Goal: Check status: Check status

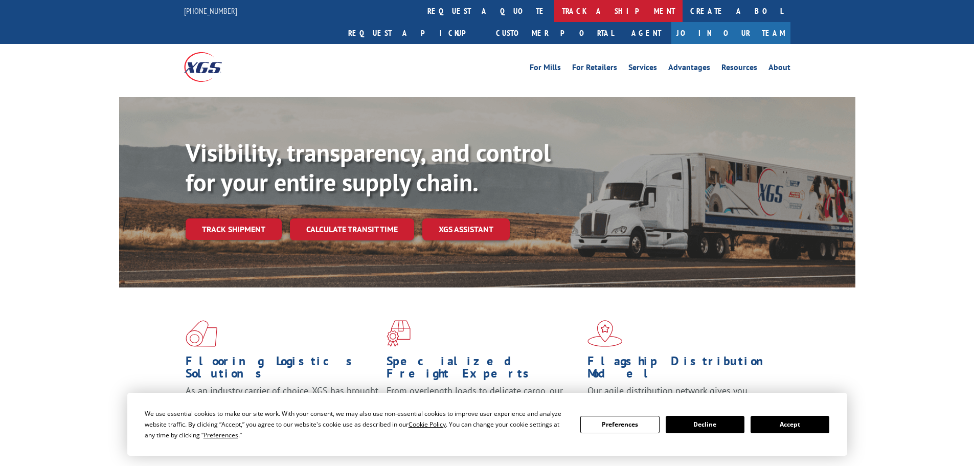
click at [554, 13] on link "track a shipment" at bounding box center [618, 11] width 128 height 22
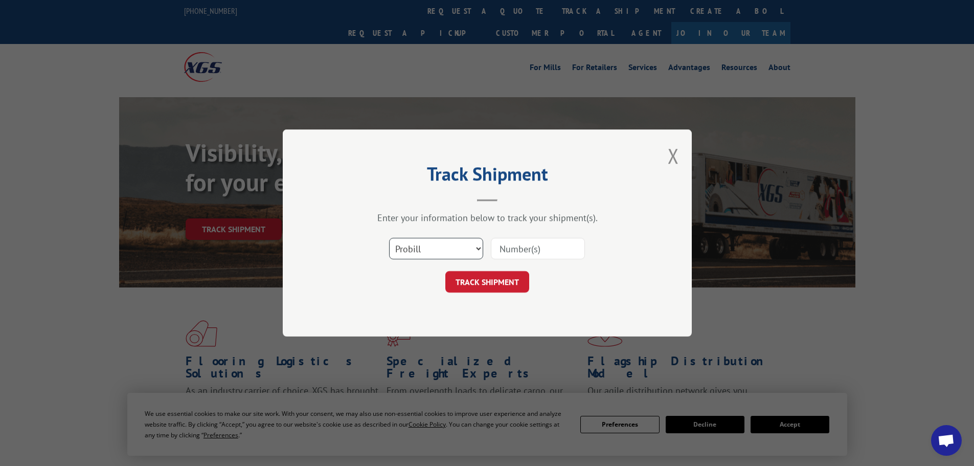
scroll to position [866, 0]
drag, startPoint x: 445, startPoint y: 247, endPoint x: 437, endPoint y: 258, distance: 13.2
click at [445, 247] on select "Select category... Probill BOL PO" at bounding box center [436, 248] width 94 height 21
select select "bol"
click at [389, 238] on select "Select category... Probill BOL PO" at bounding box center [436, 248] width 94 height 21
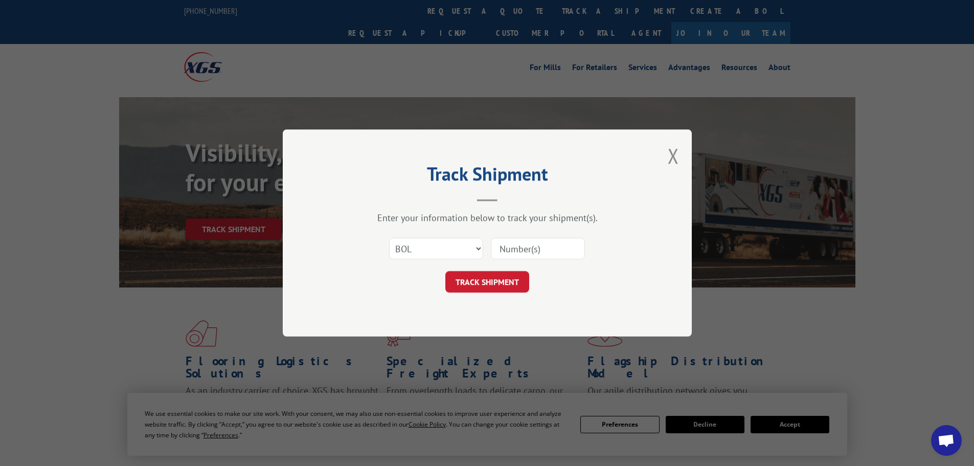
click at [441, 260] on div "Select category... Probill BOL PO" at bounding box center [436, 249] width 93 height 24
drag, startPoint x: 555, startPoint y: 249, endPoint x: 549, endPoint y: 255, distance: 8.4
click at [555, 249] on input at bounding box center [538, 248] width 94 height 21
paste input "6DX9995"
type input "6DX9995"
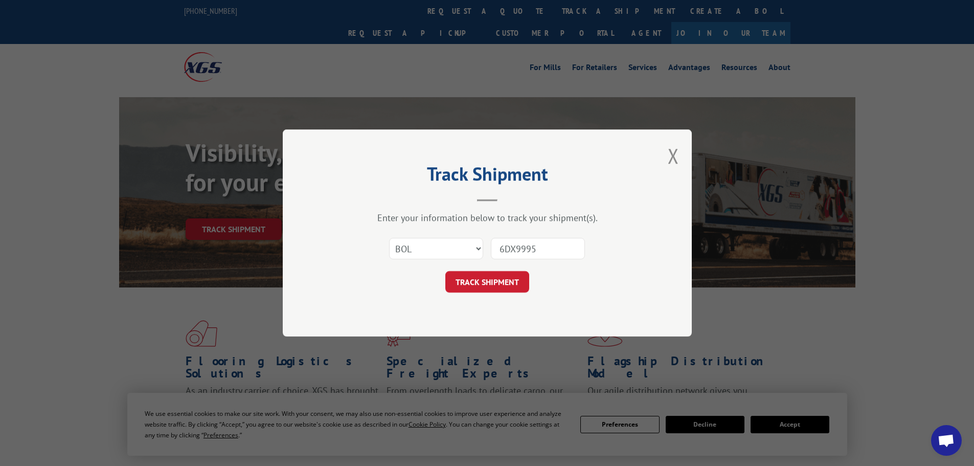
click at [512, 276] on button "TRACK SHIPMENT" at bounding box center [487, 281] width 84 height 21
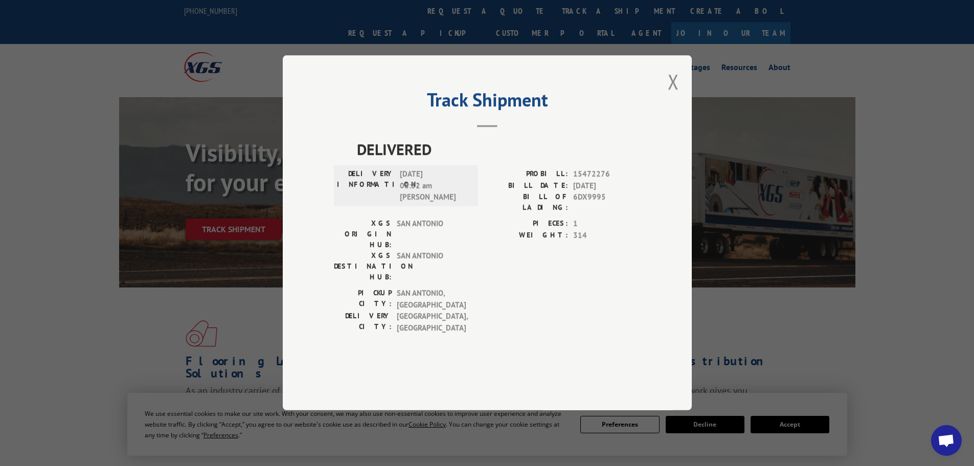
click at [588, 180] on span "15472276" at bounding box center [606, 175] width 67 height 12
copy span "15472276"
click at [661, 114] on div "Track Shipment DELIVERED DELIVERY INFORMATION: [DATE] 08:32 am [PERSON_NAME] PR…" at bounding box center [487, 232] width 409 height 355
click at [672, 95] on button "Close modal" at bounding box center [673, 81] width 11 height 27
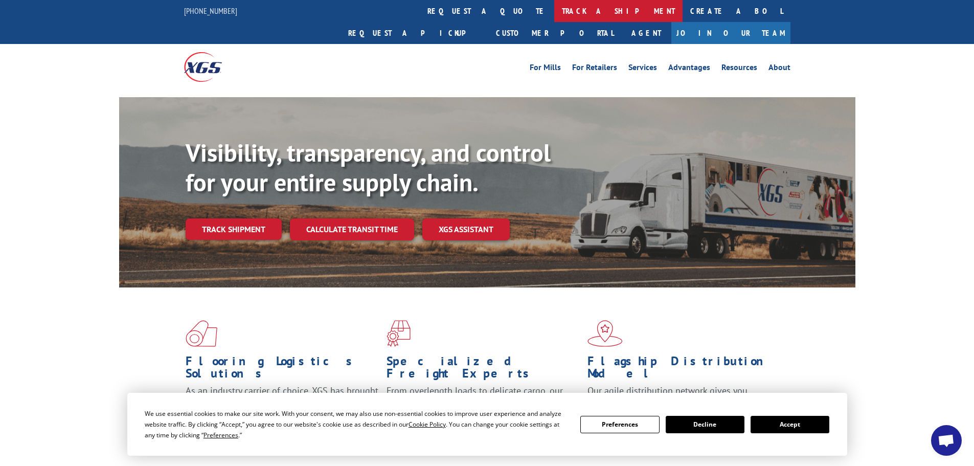
click at [554, 19] on link "track a shipment" at bounding box center [618, 11] width 128 height 22
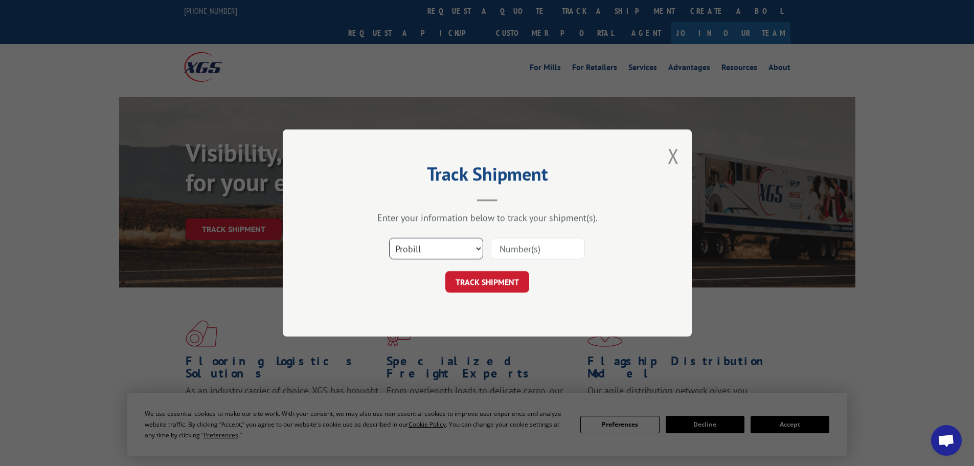
click at [448, 250] on select "Select category... Probill BOL PO" at bounding box center [436, 248] width 94 height 21
select select "bol"
click at [389, 238] on select "Select category... Probill BOL PO" at bounding box center [436, 248] width 94 height 21
click at [531, 242] on input at bounding box center [538, 248] width 94 height 21
paste input "6EG8768"
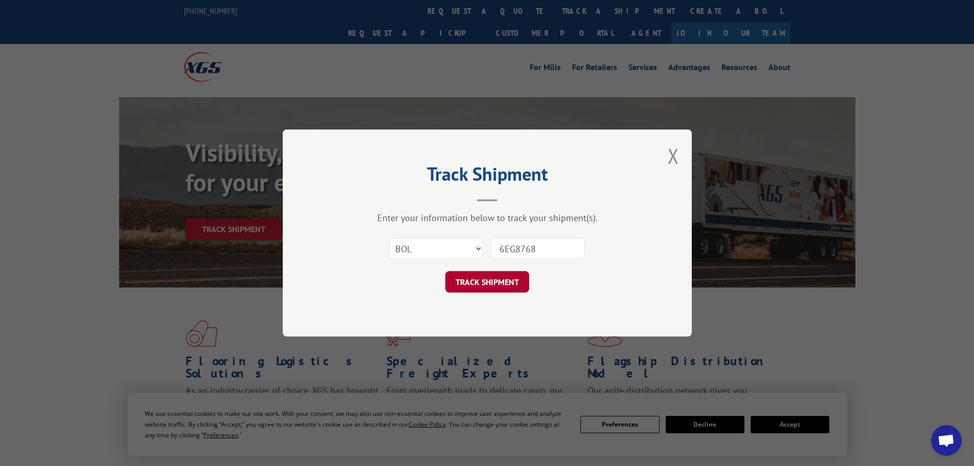
type input "6EG8768"
click at [508, 276] on button "TRACK SHIPMENT" at bounding box center [487, 281] width 84 height 21
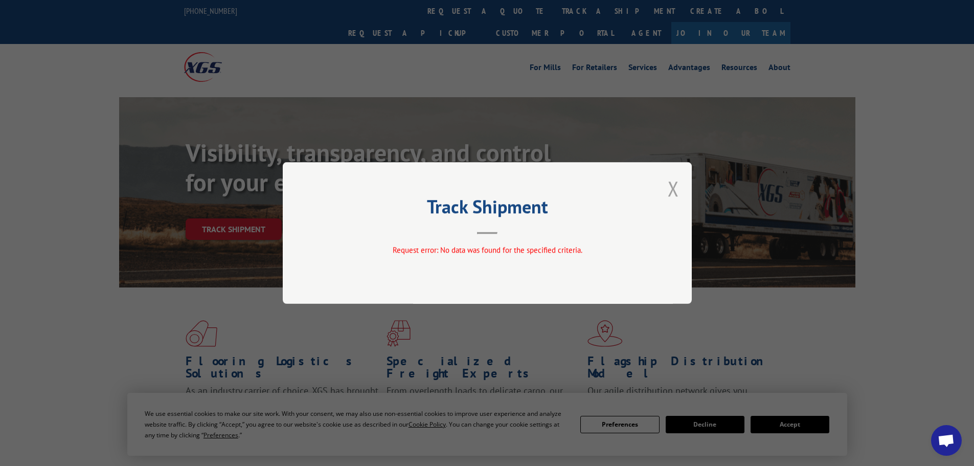
click at [675, 187] on button "Close modal" at bounding box center [673, 188] width 11 height 27
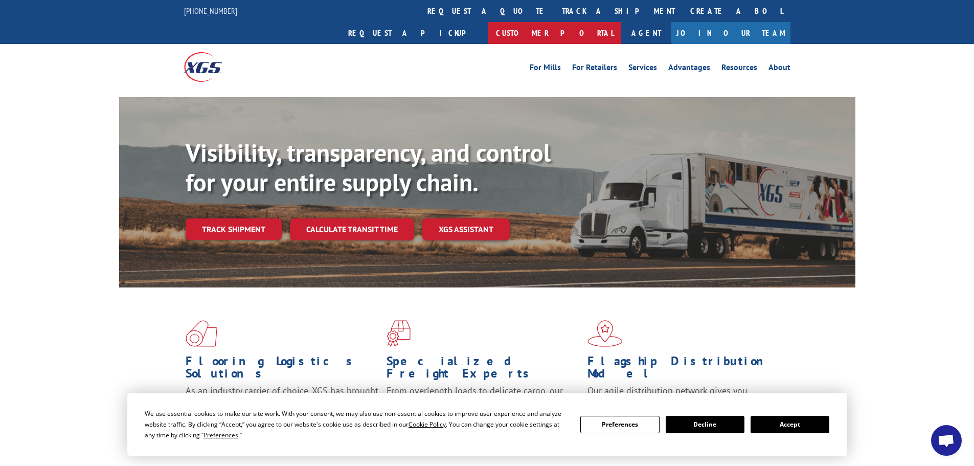
click at [621, 22] on link "Customer Portal" at bounding box center [554, 33] width 133 height 22
